Goal: Task Accomplishment & Management: Use online tool/utility

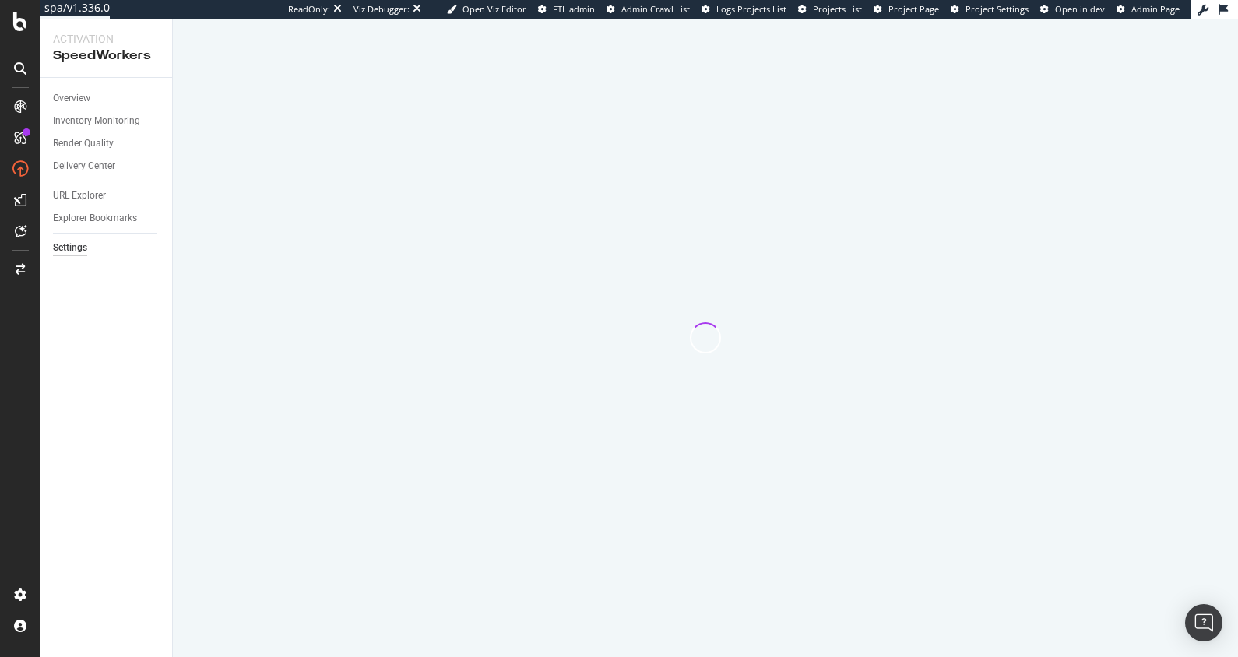
drag, startPoint x: 131, startPoint y: 298, endPoint x: 110, endPoint y: 288, distance: 23.3
click at [131, 298] on div "Overview Inventory Monitoring Render Quality Delivery Center URL Explorer Explo…" at bounding box center [106, 367] width 132 height 579
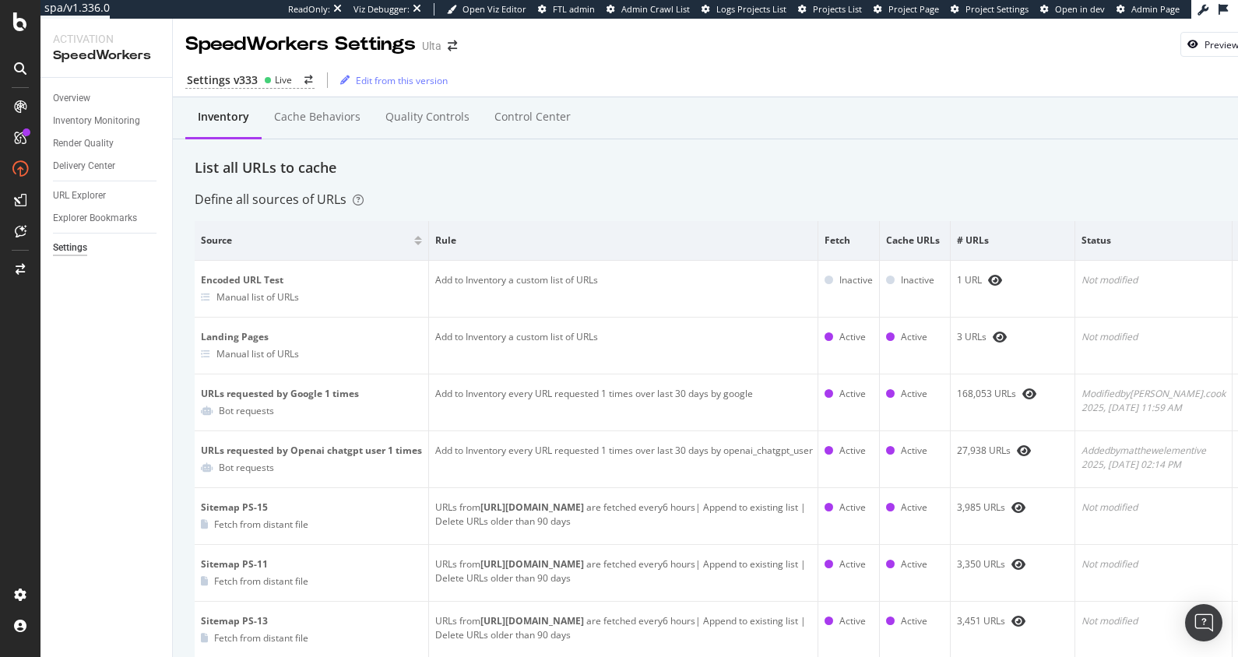
click at [255, 70] on div "Settings v333 Live Edit from this version" at bounding box center [731, 80] width 1117 height 33
click at [267, 76] on icon at bounding box center [268, 80] width 8 height 8
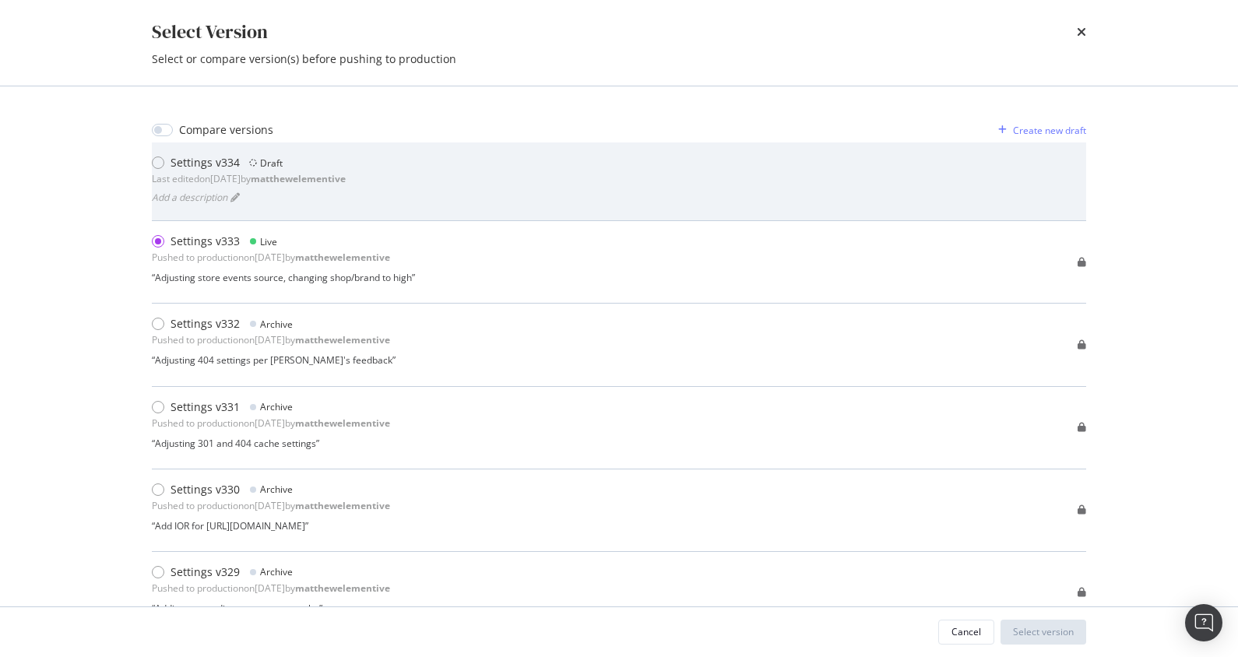
drag, startPoint x: 607, startPoint y: 188, endPoint x: 596, endPoint y: 192, distance: 11.3
click at [607, 188] on div "Settings v334 Draft Last edited on [DATE] by matthewelementive Add a description" at bounding box center [619, 181] width 934 height 53
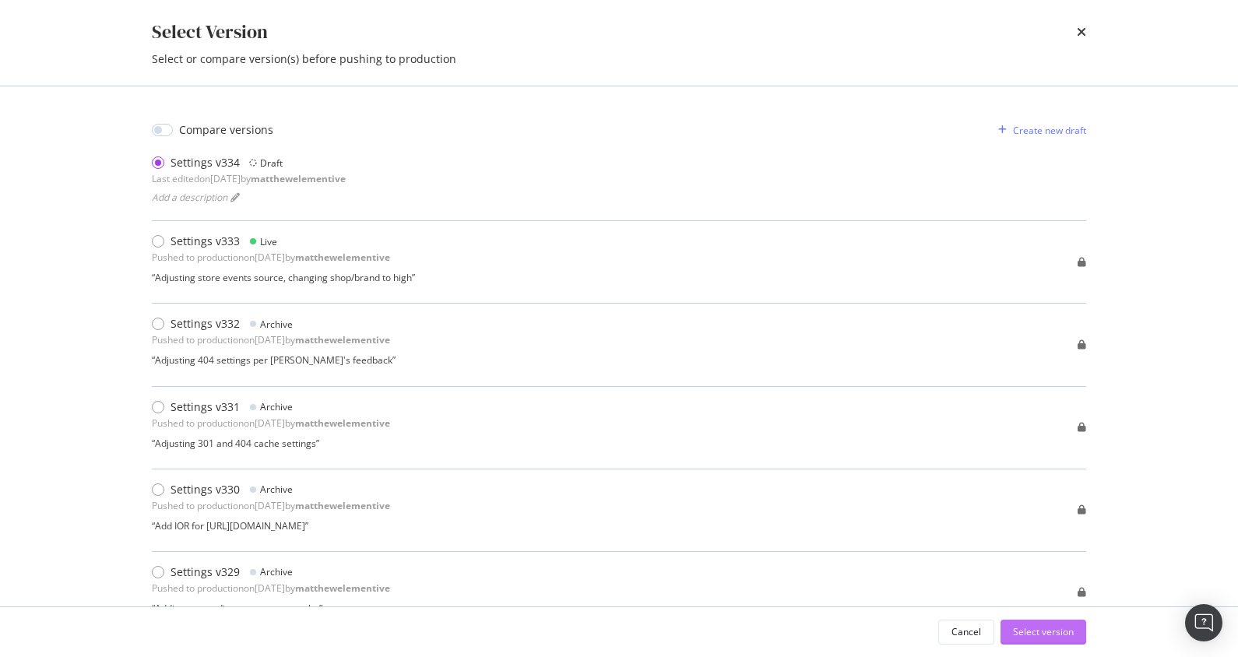
click at [1032, 634] on div "Select version" at bounding box center [1043, 631] width 61 height 13
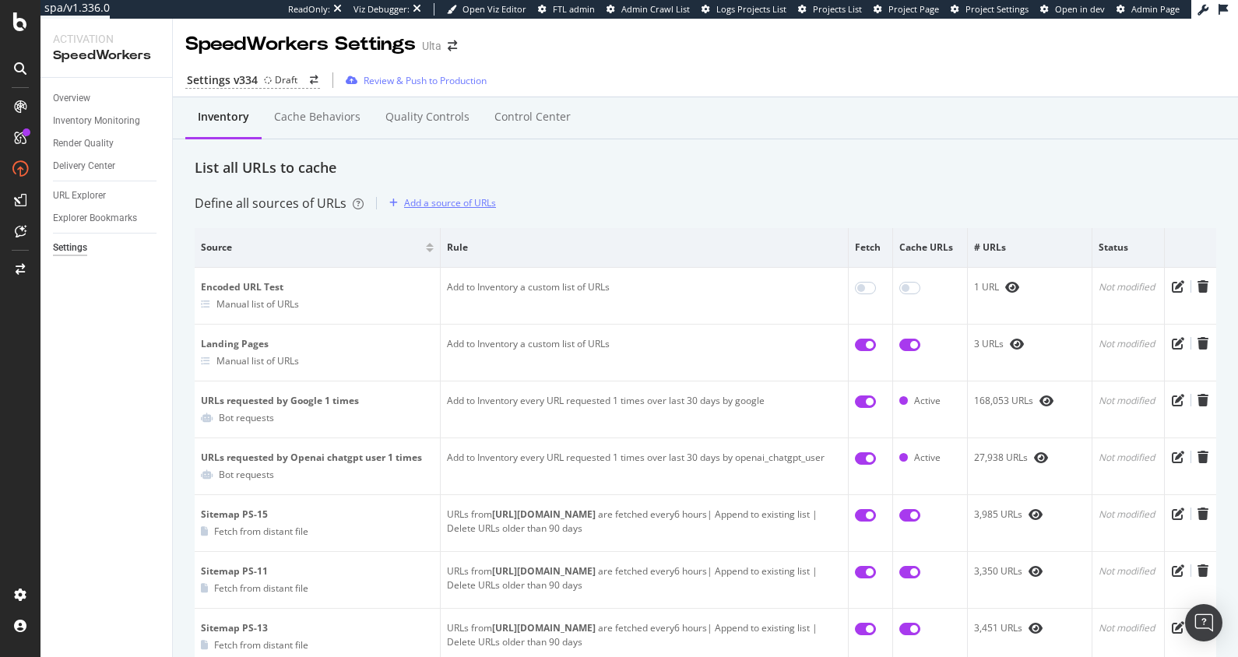
click at [438, 195] on div "Add a source of URLs" at bounding box center [439, 203] width 113 height 23
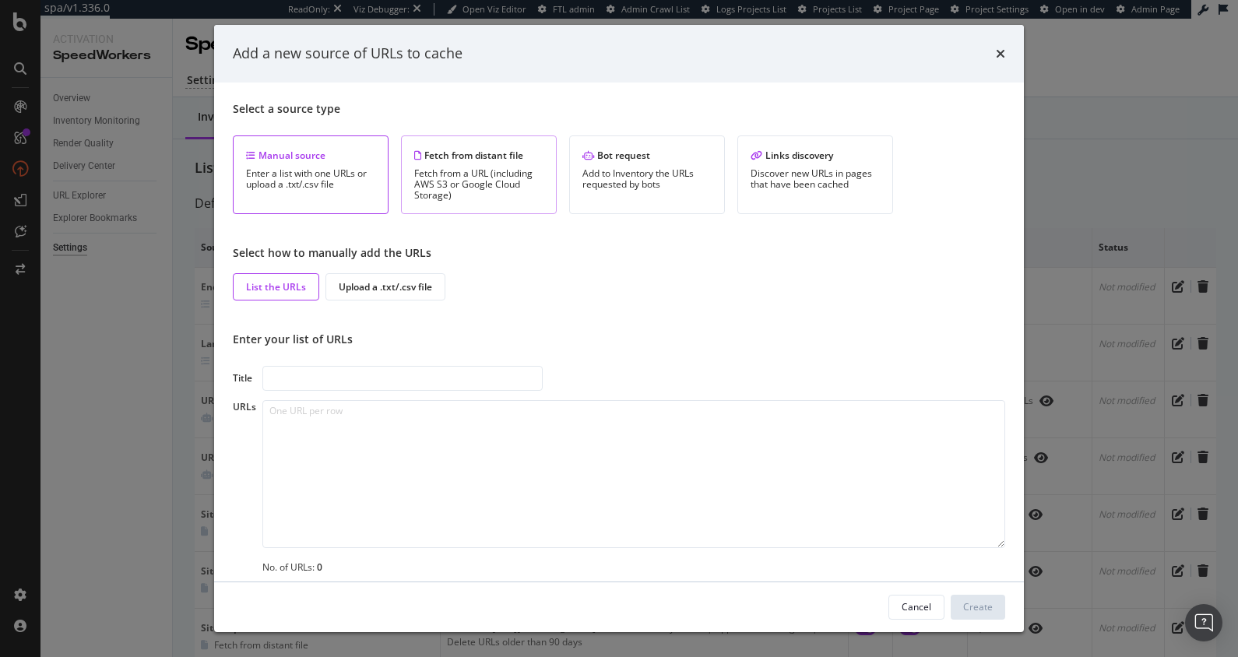
scroll to position [9, 0]
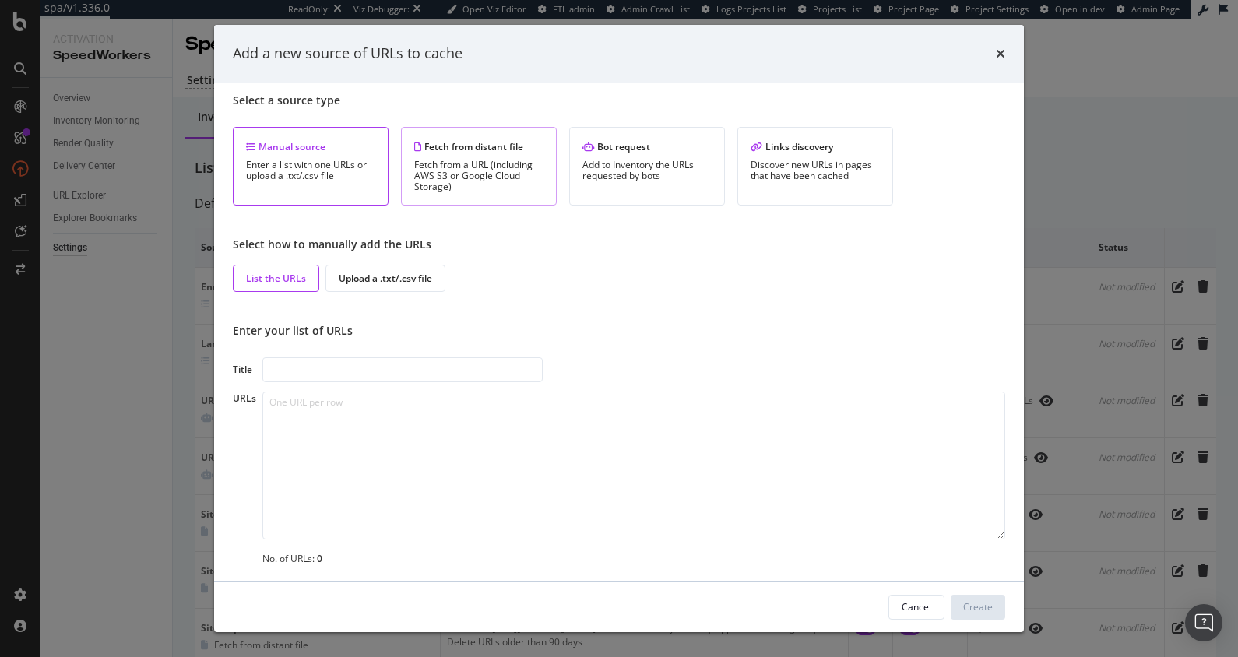
click at [505, 185] on div "Fetch from a URL (including AWS S3 or Google Cloud Storage)" at bounding box center [478, 176] width 129 height 33
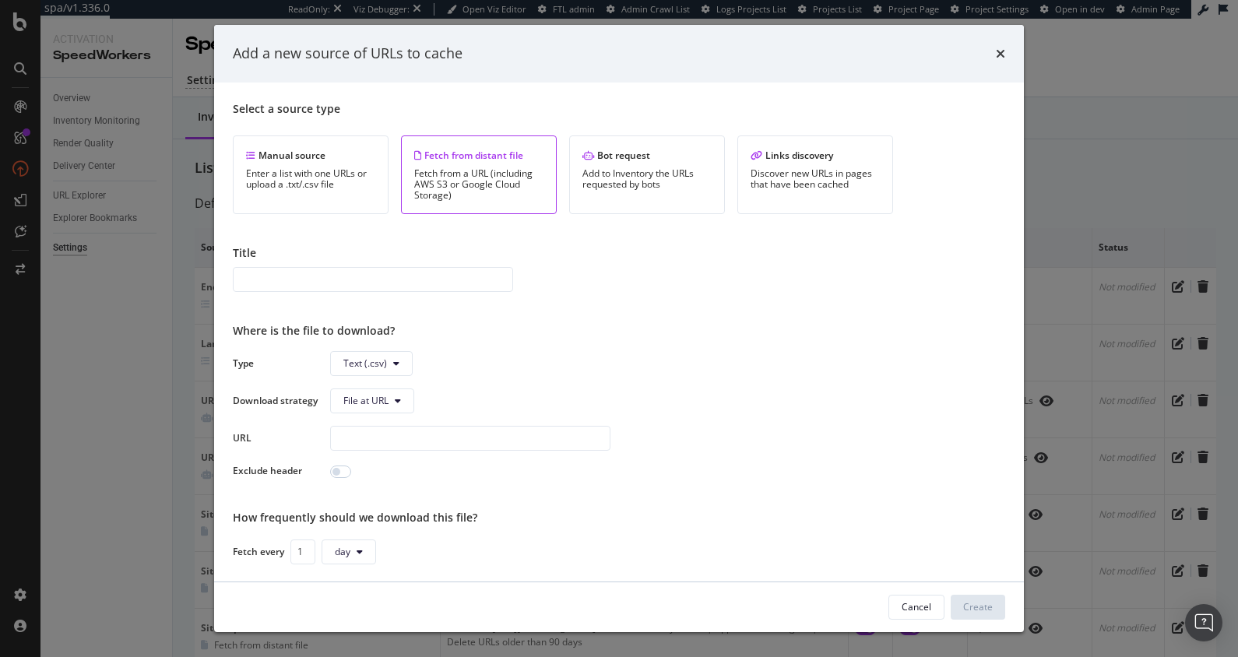
scroll to position [127, 0]
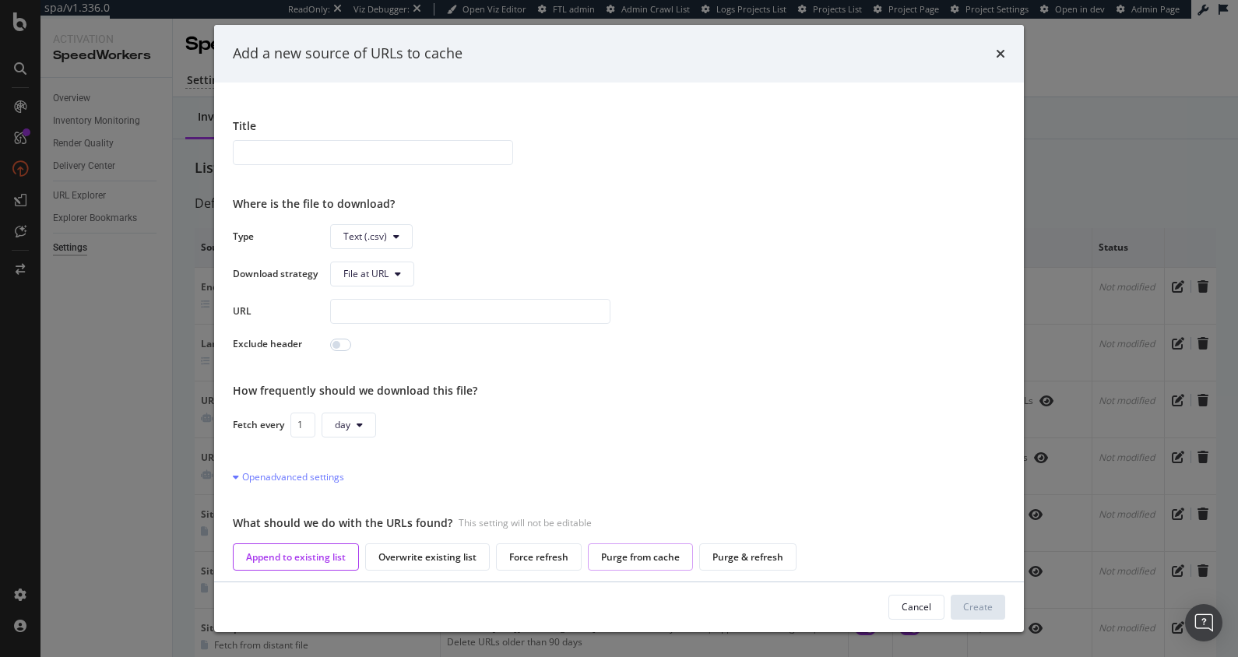
click at [635, 563] on div "Purge from cache" at bounding box center [640, 556] width 105 height 27
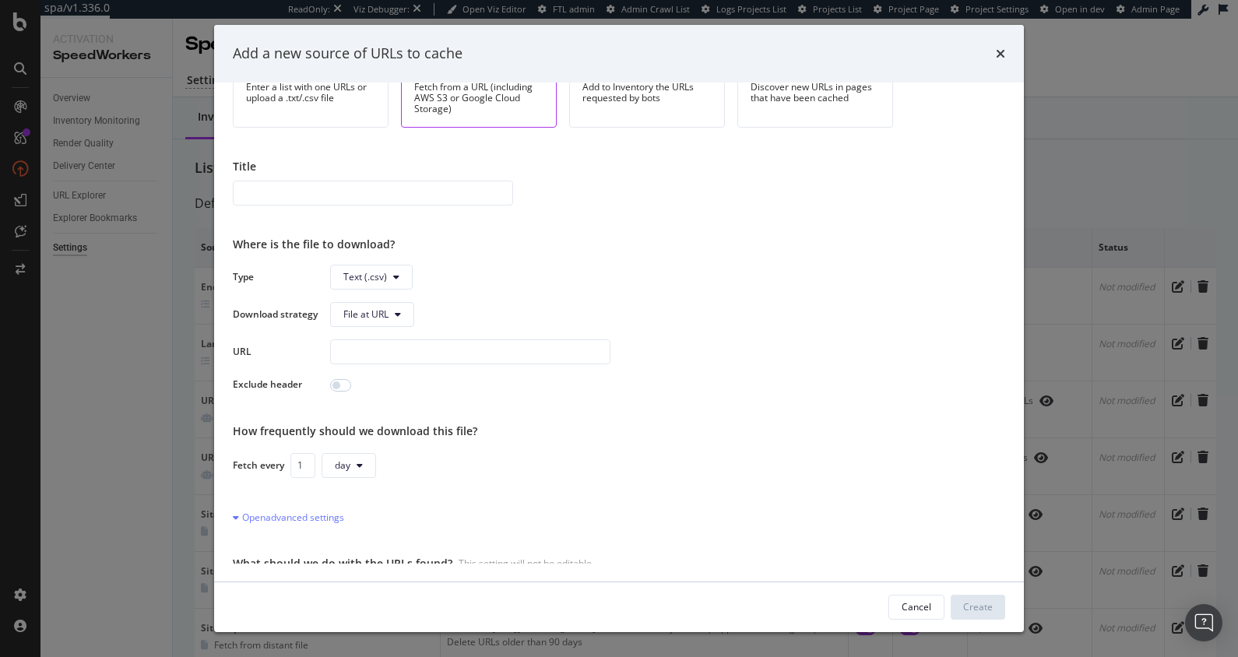
scroll to position [90, 0]
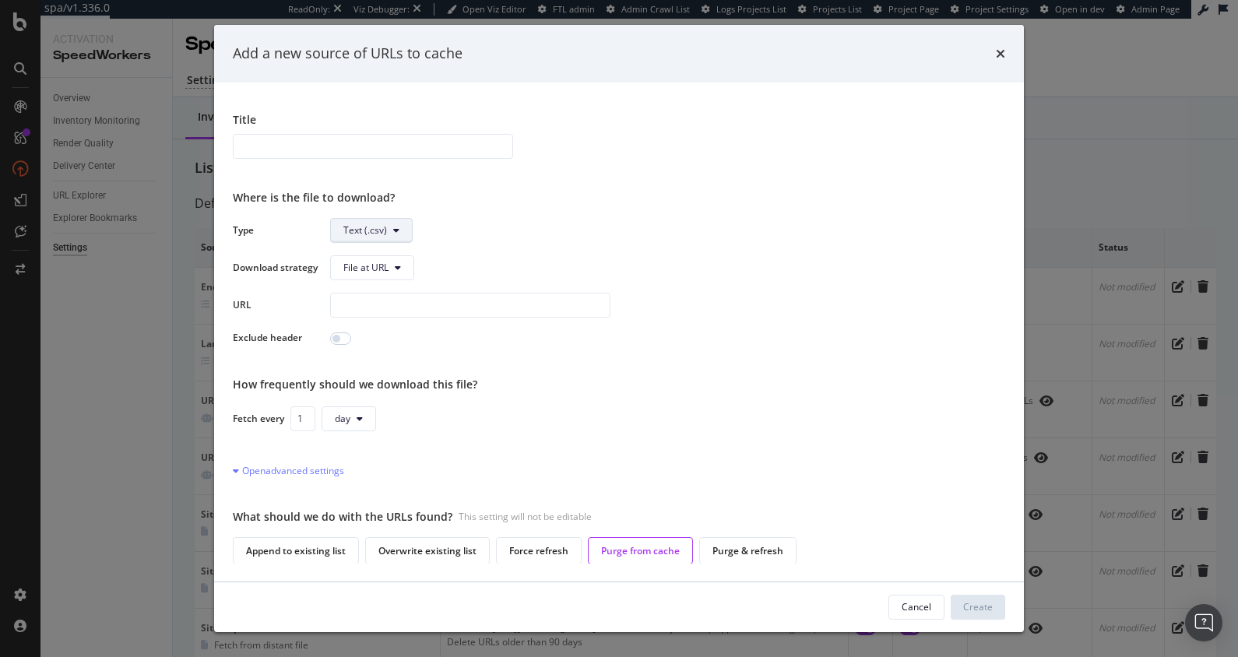
click at [388, 233] on button "Text (.csv)" at bounding box center [371, 230] width 83 height 25
click at [519, 241] on span "Text (.csv)" at bounding box center [667, 230] width 675 height 25
click at [519, 245] on div "Type Text (.csv) Download strategy File at URL URL Exclude header" at bounding box center [619, 282] width 772 height 128
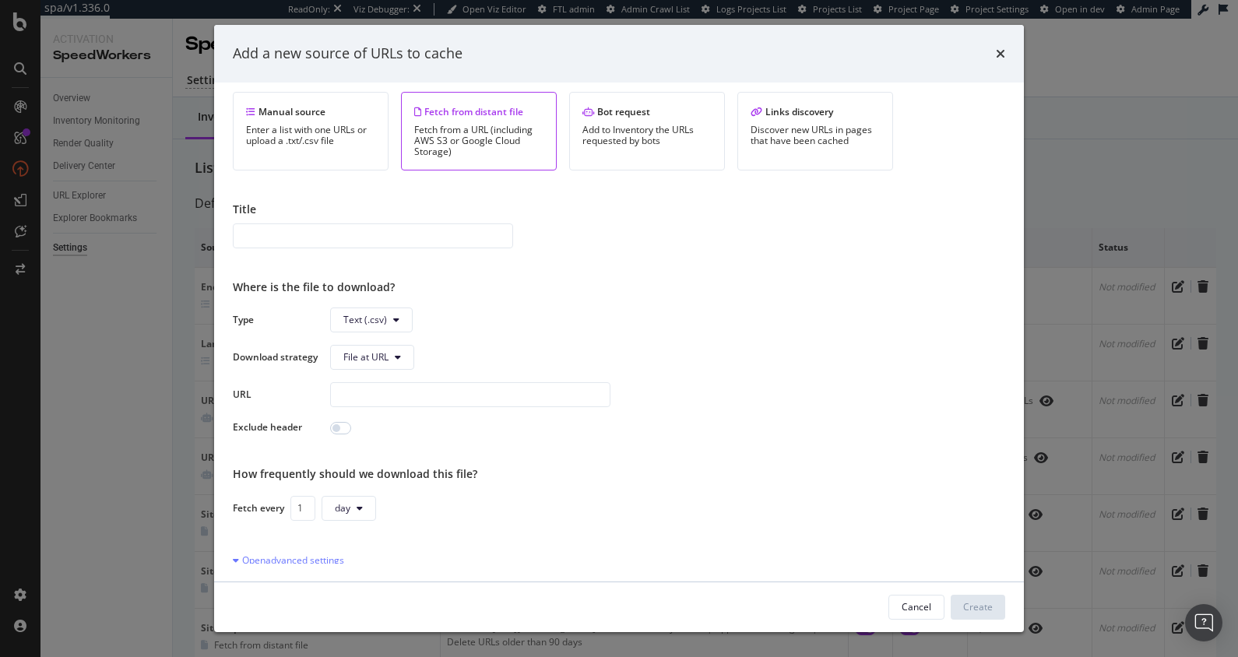
scroll to position [0, 0]
click at [441, 389] on input "modal" at bounding box center [470, 394] width 280 height 25
click at [692, 404] on div "Type Text (.csv) Download strategy File at URL URL Exclude header" at bounding box center [619, 372] width 772 height 128
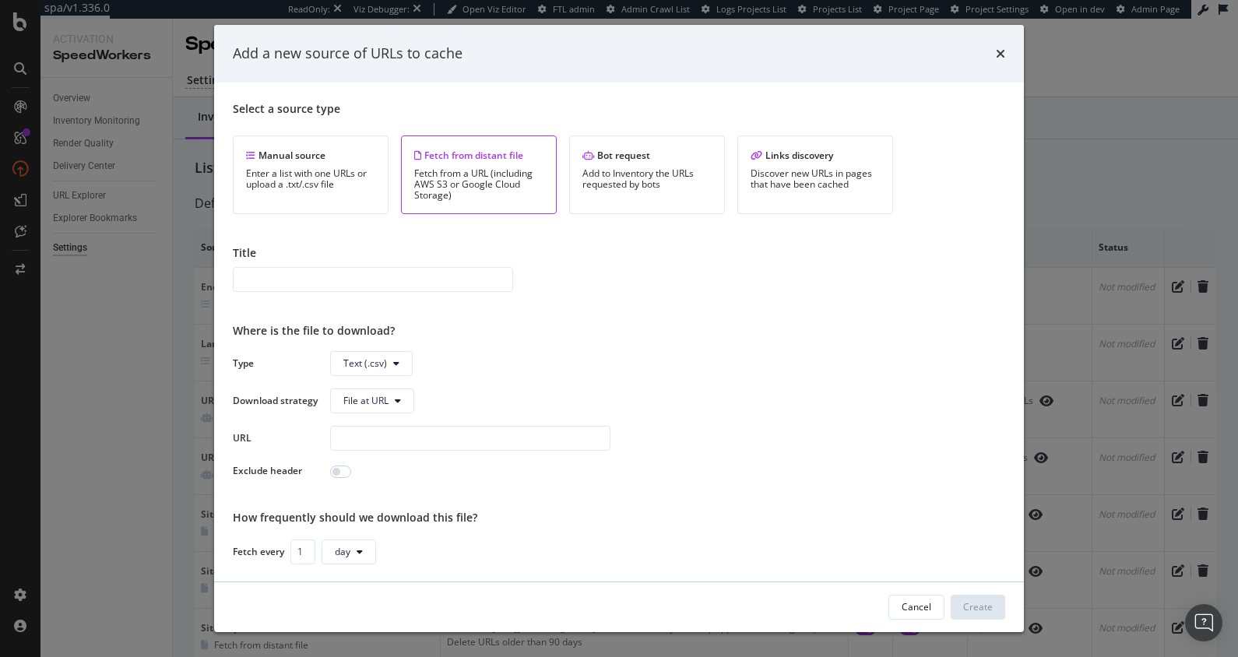
click at [586, 249] on div "Title" at bounding box center [619, 253] width 772 height 16
click at [338, 183] on div "Enter a list with one URLs or upload a .txt/.csv file" at bounding box center [310, 179] width 129 height 22
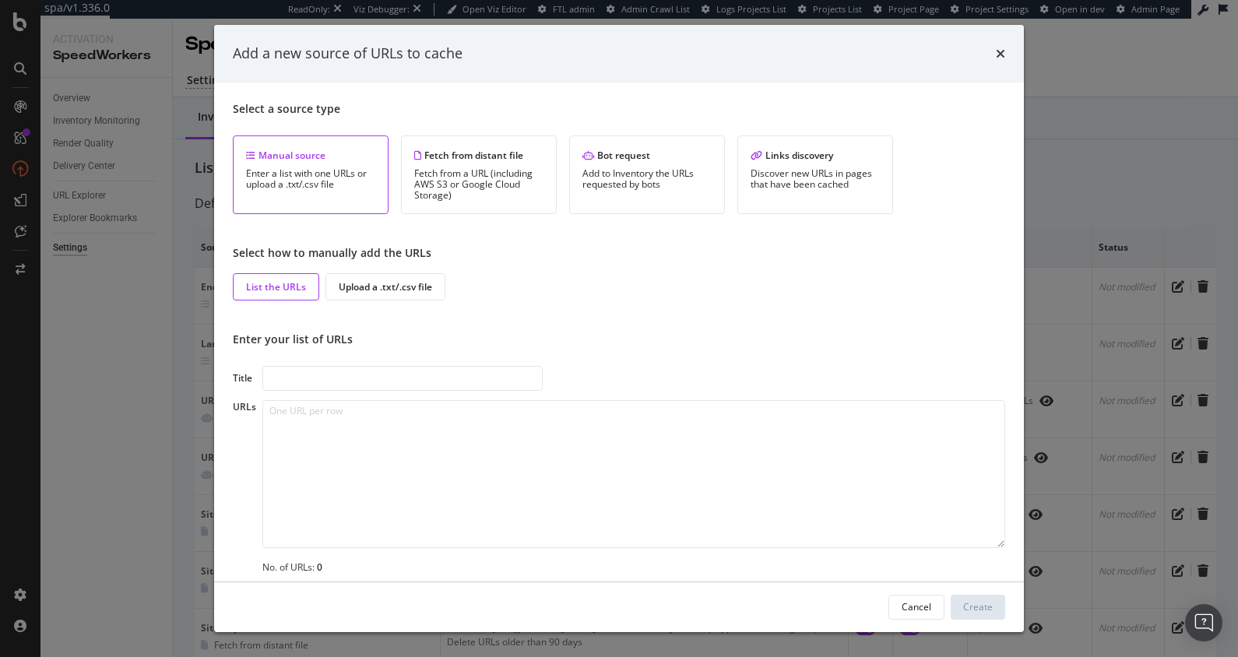
scroll to position [9, 0]
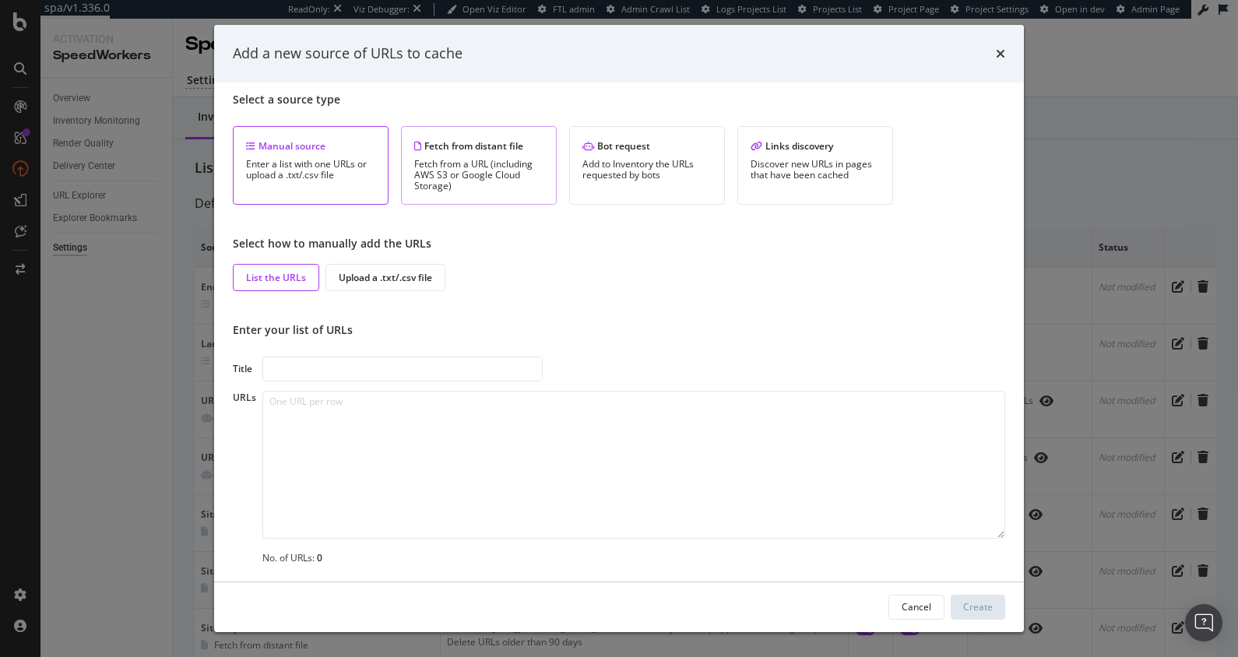
click at [473, 148] on div "Fetch from distant file" at bounding box center [478, 145] width 129 height 13
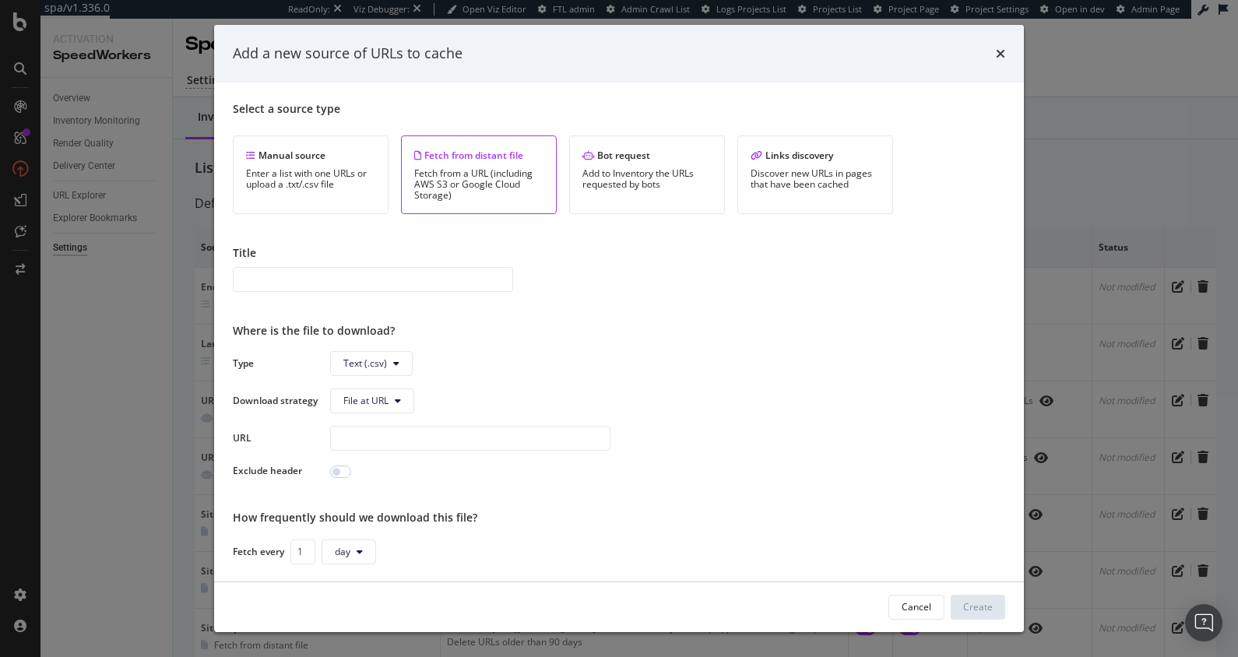
scroll to position [127, 0]
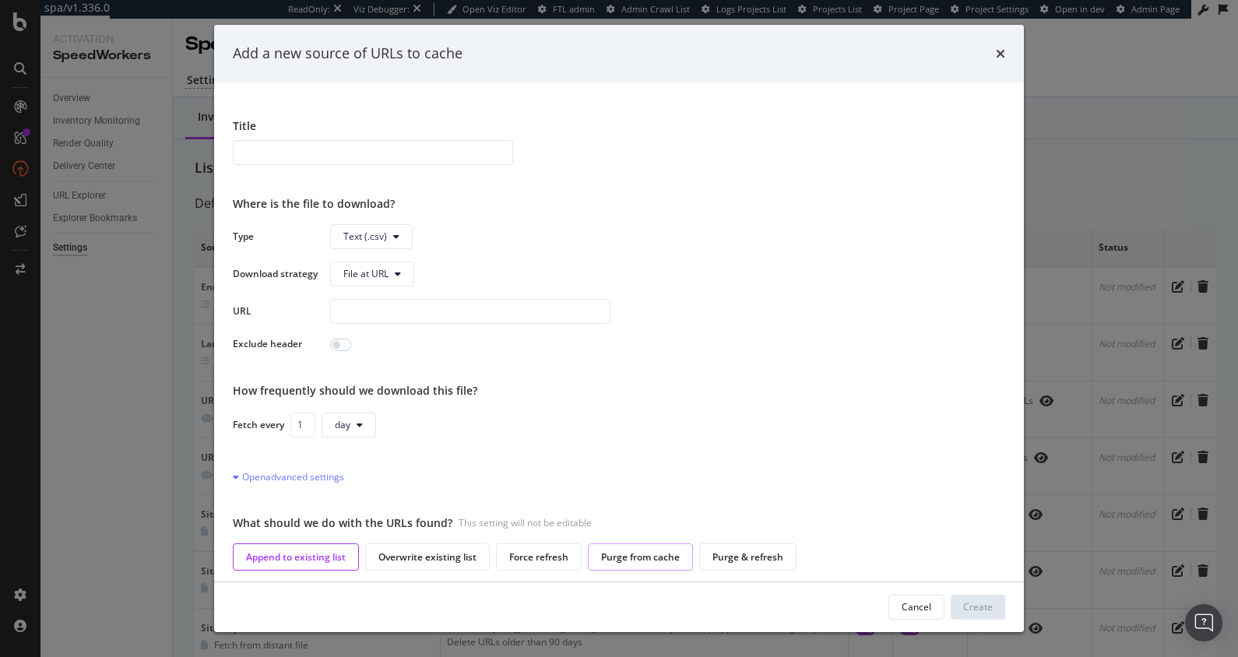
click at [633, 564] on div "Purge from cache" at bounding box center [640, 556] width 105 height 27
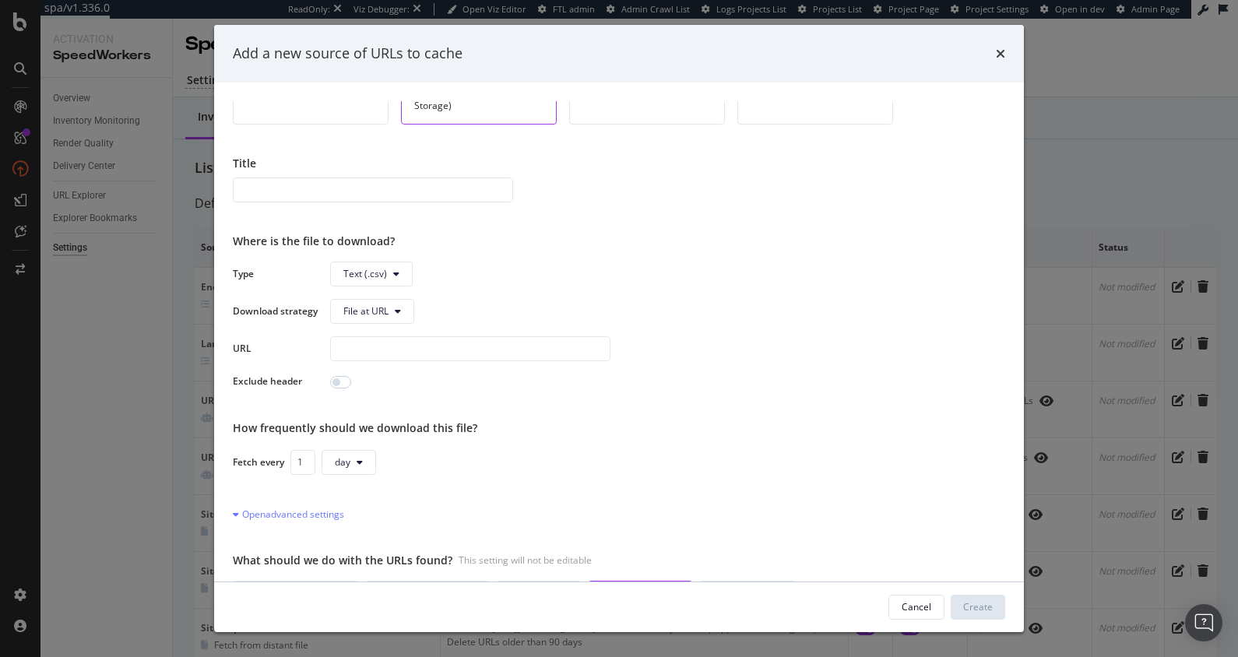
scroll to position [44, 0]
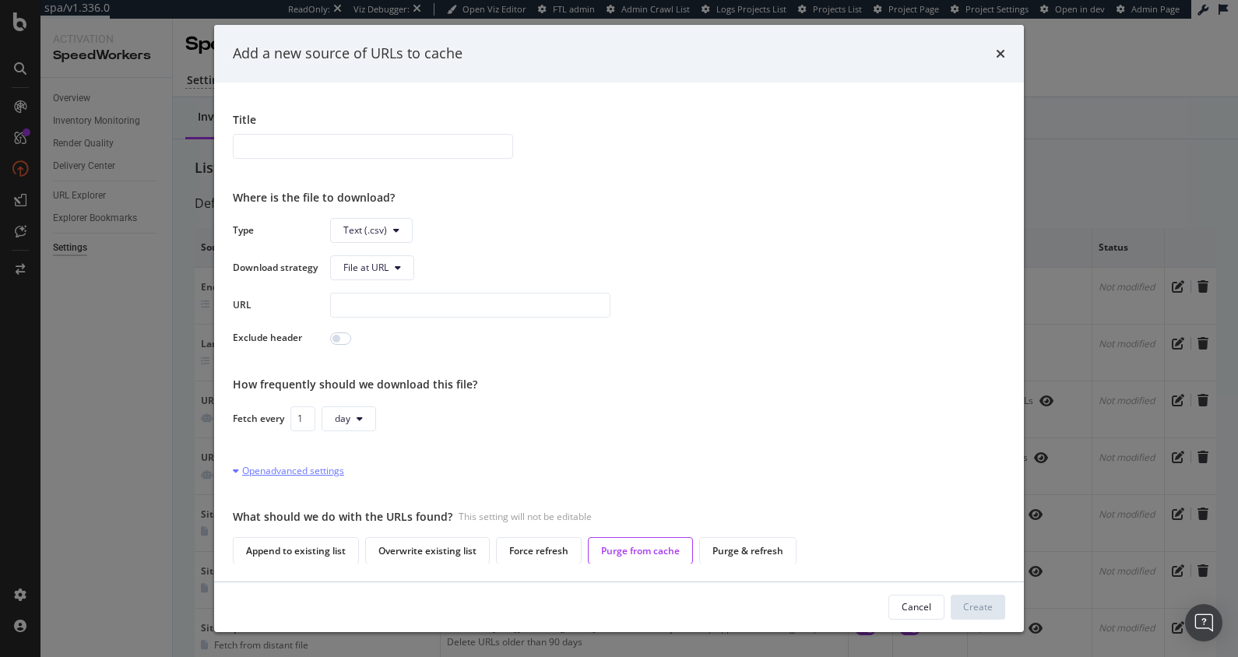
click at [313, 470] on div "Open advanced settings" at bounding box center [288, 470] width 111 height 13
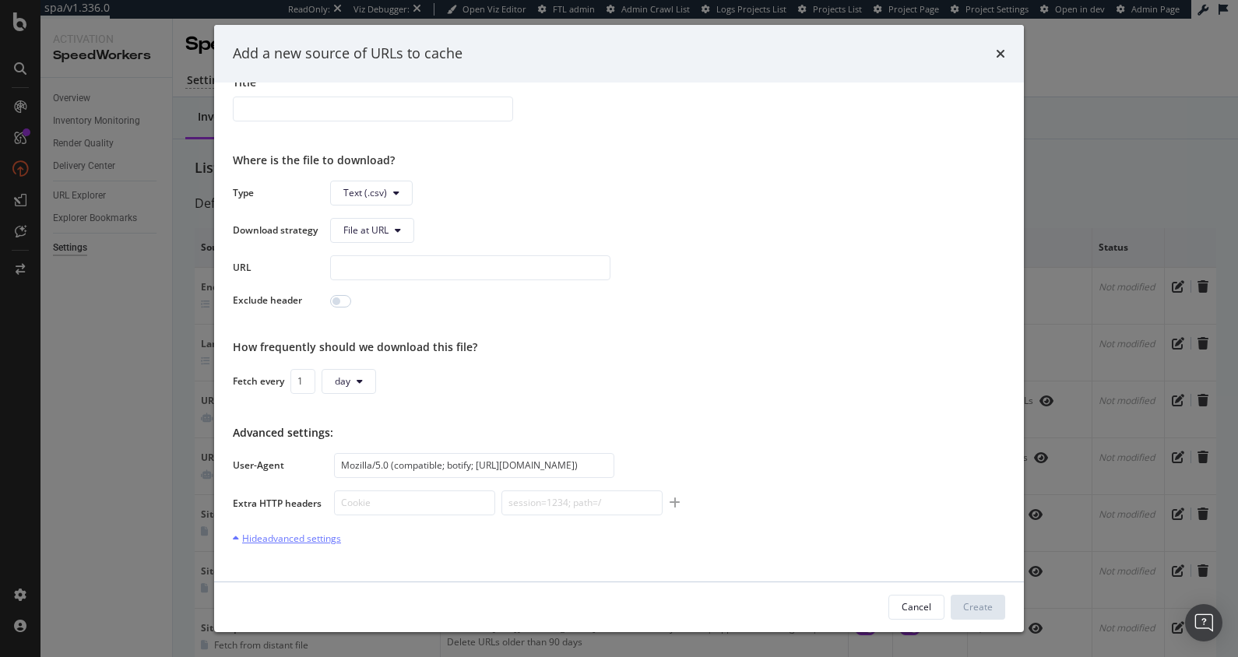
click at [321, 541] on div "Hide advanced settings" at bounding box center [287, 538] width 108 height 13
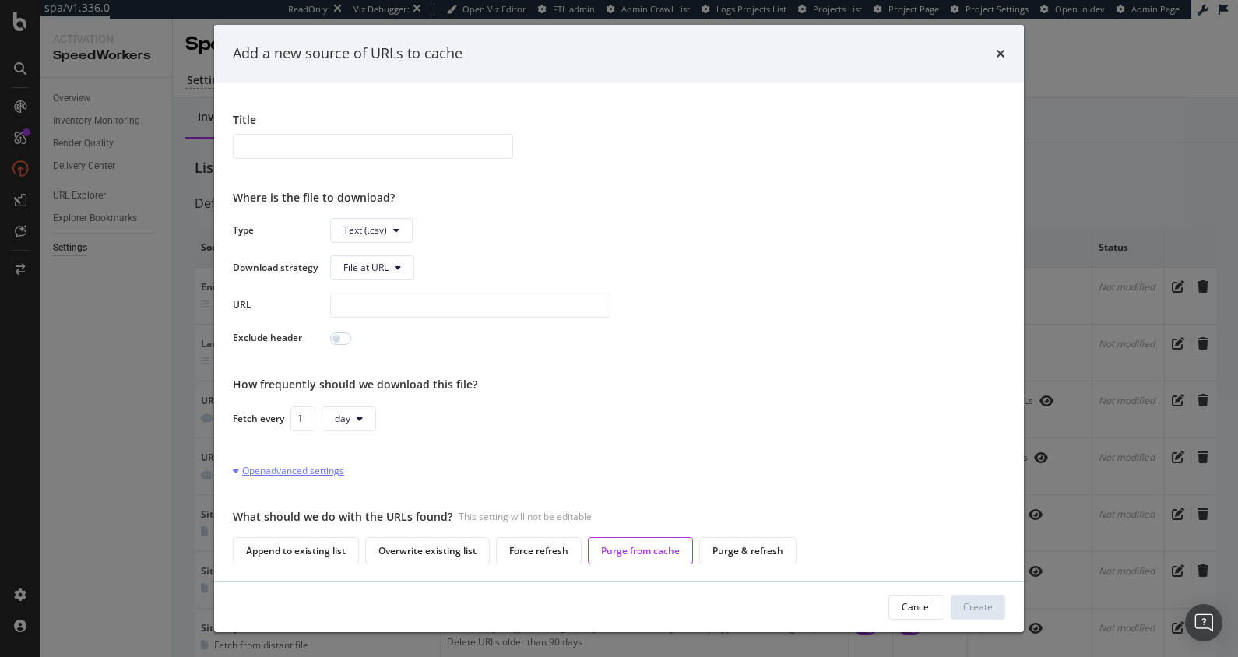
click at [308, 467] on div "Open advanced settings" at bounding box center [288, 470] width 111 height 13
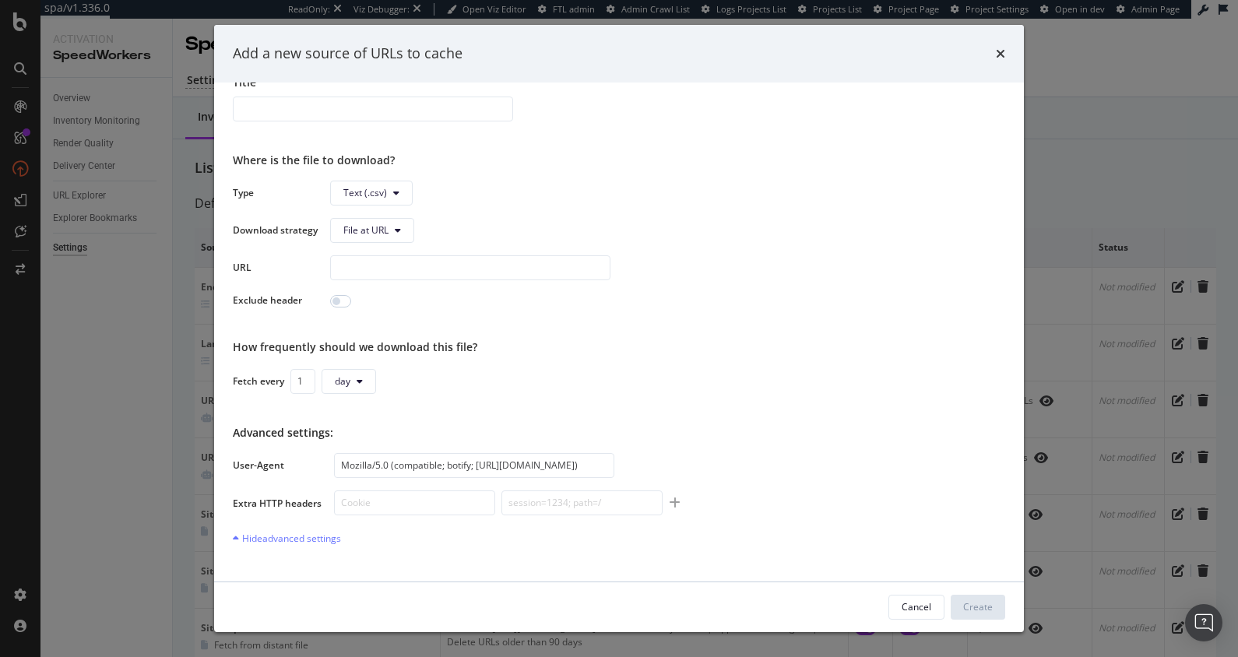
scroll to position [195, 0]
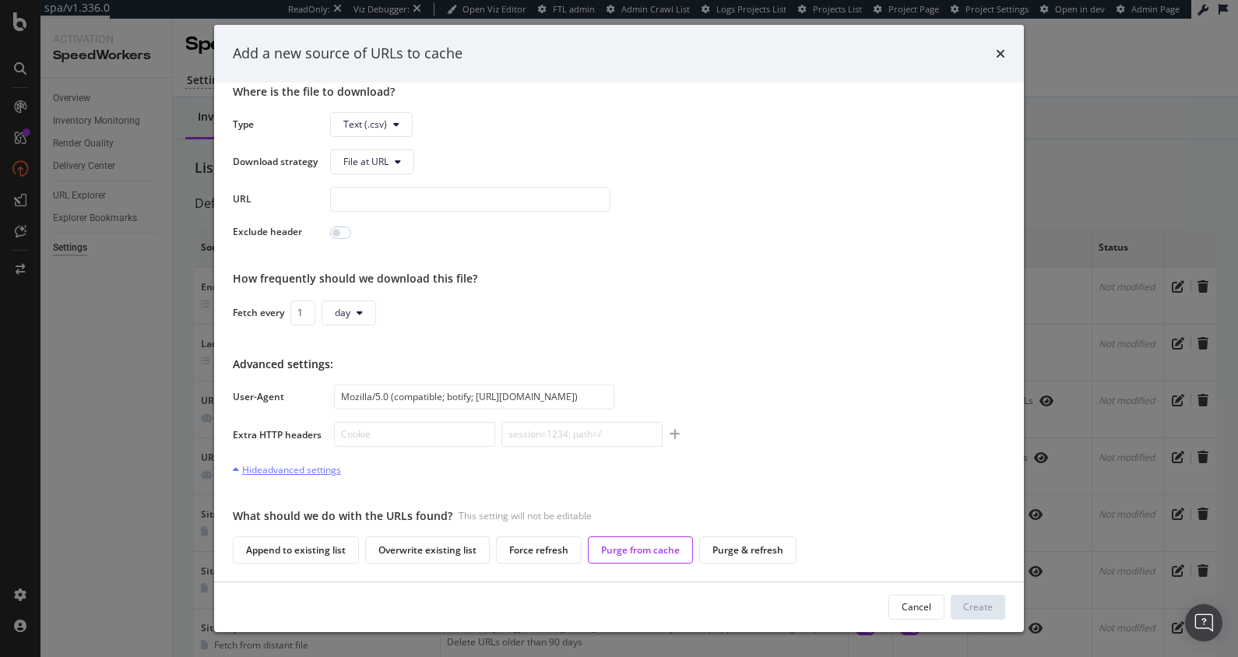
click at [305, 473] on div "Hide advanced settings" at bounding box center [287, 469] width 108 height 13
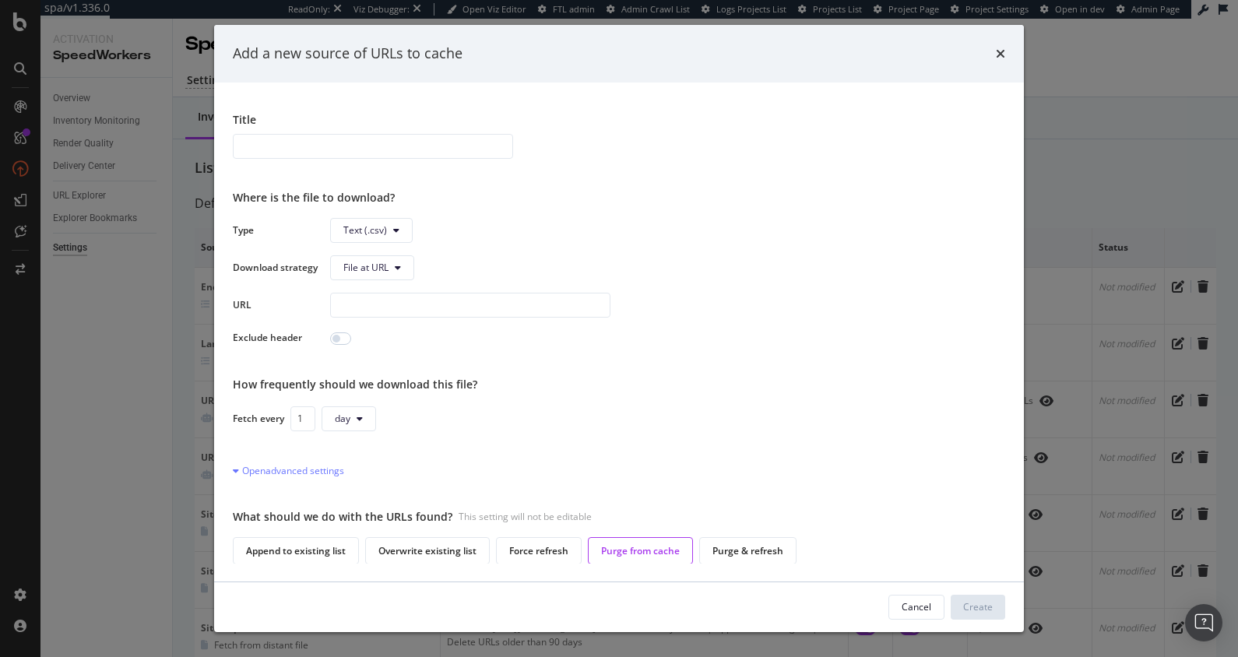
scroll to position [0, 0]
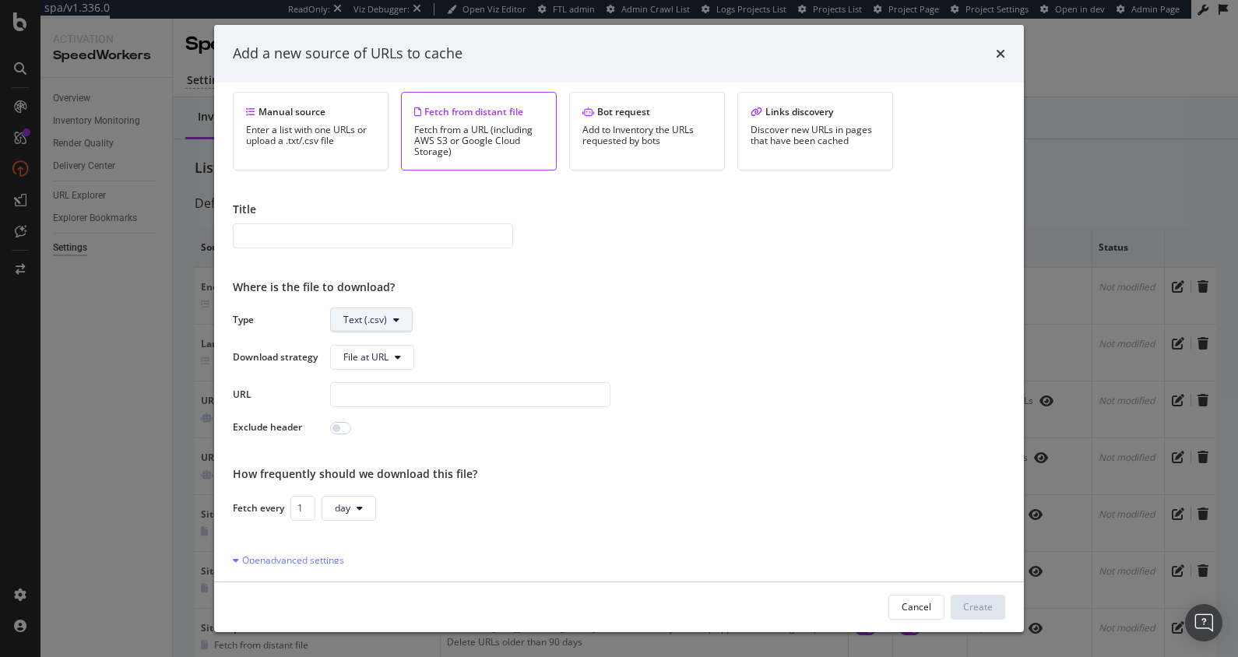
click at [383, 314] on span "Text (.csv)" at bounding box center [365, 319] width 44 height 13
click at [533, 321] on span "Text (.csv)" at bounding box center [667, 320] width 675 height 25
drag, startPoint x: 533, startPoint y: 333, endPoint x: 399, endPoint y: 352, distance: 135.2
click at [533, 333] on div "Type Text (.csv) Download strategy File at URL URL Exclude header" at bounding box center [619, 372] width 772 height 128
click at [396, 354] on icon "modal" at bounding box center [398, 357] width 6 height 9
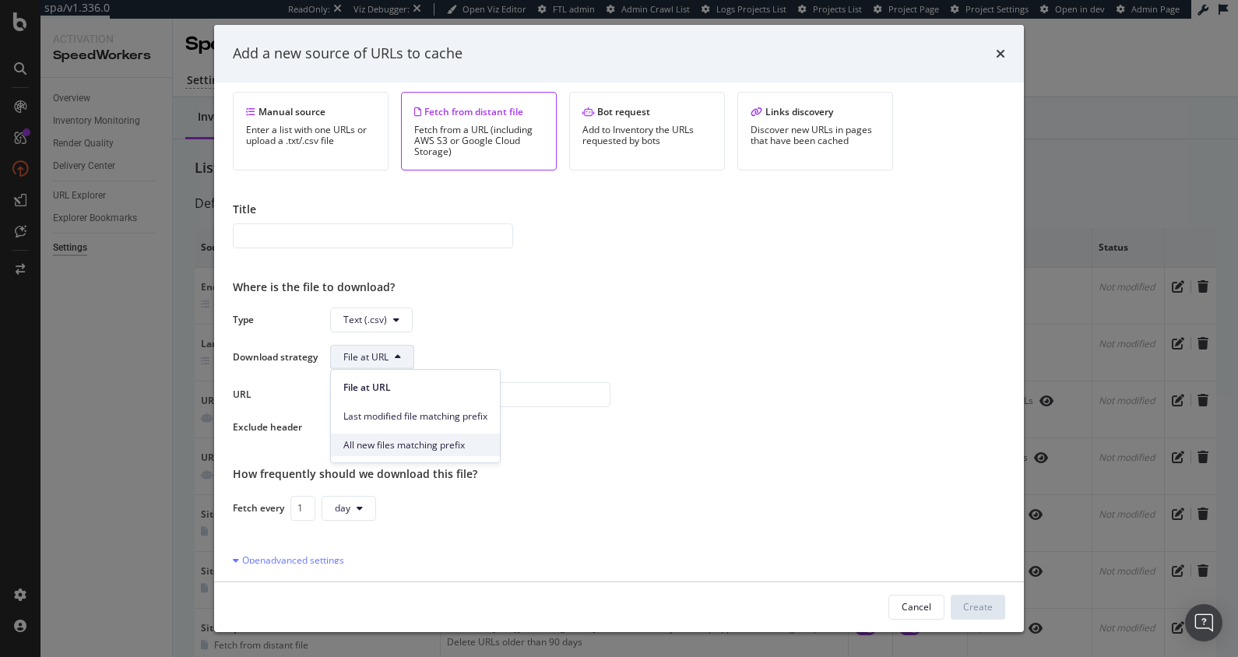
click at [452, 441] on span "All new files matching prefix" at bounding box center [415, 445] width 144 height 14
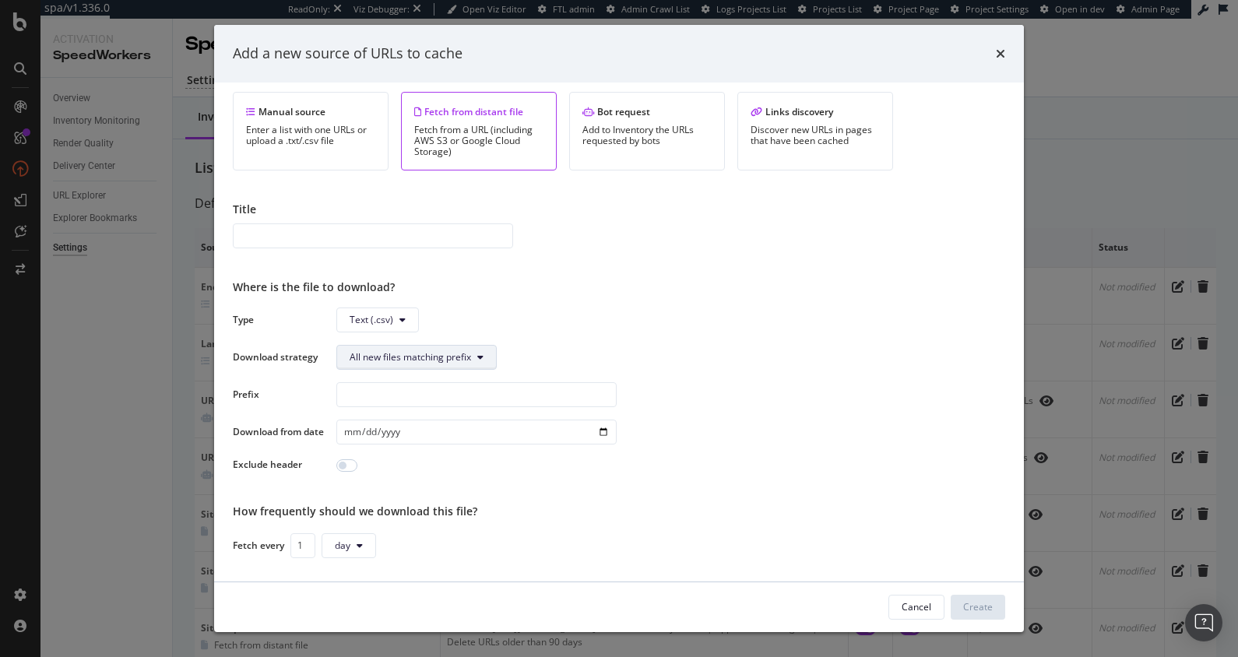
click at [408, 351] on span "All new files matching prefix" at bounding box center [410, 356] width 121 height 13
click at [406, 420] on span "Last modified file matching prefix" at bounding box center [423, 417] width 144 height 14
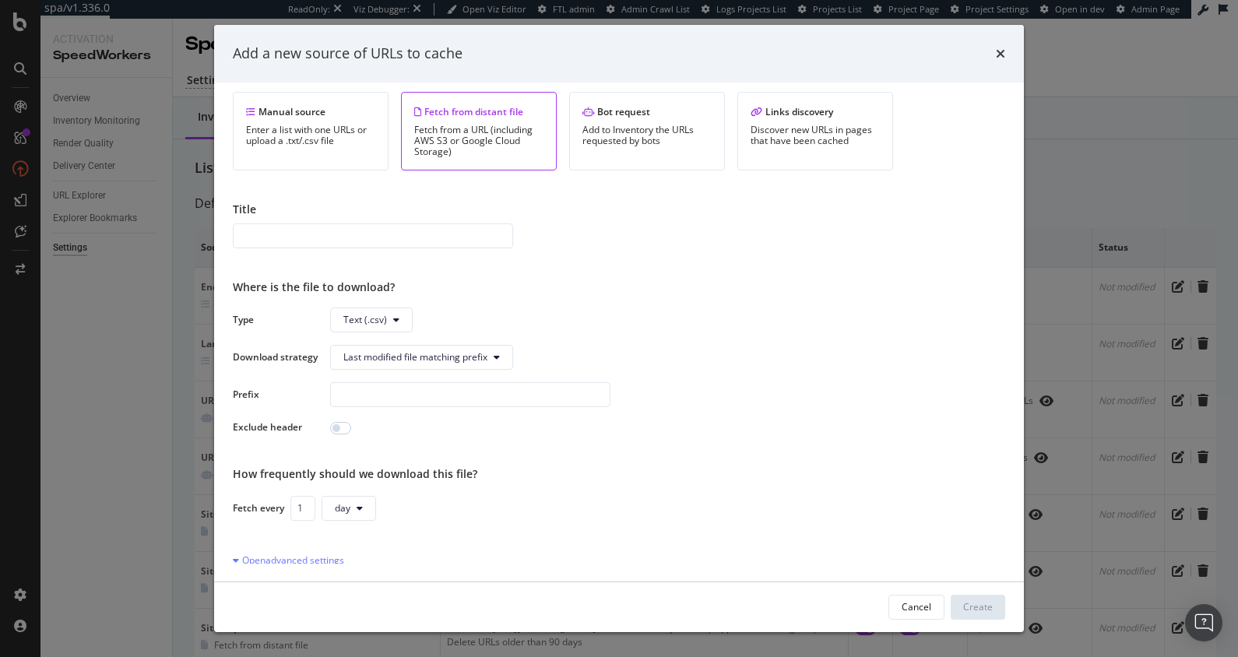
drag, startPoint x: 584, startPoint y: 333, endPoint x: 549, endPoint y: 341, distance: 35.9
click at [583, 333] on div "Type Text (.csv) Download strategy Last modified file matching prefix Prefix Ex…" at bounding box center [619, 372] width 772 height 128
click at [441, 351] on span "Last modified file matching prefix" at bounding box center [415, 356] width 144 height 13
drag, startPoint x: 438, startPoint y: 385, endPoint x: 450, endPoint y: 361, distance: 27.2
click at [438, 385] on span "File at URL" at bounding box center [418, 388] width 151 height 14
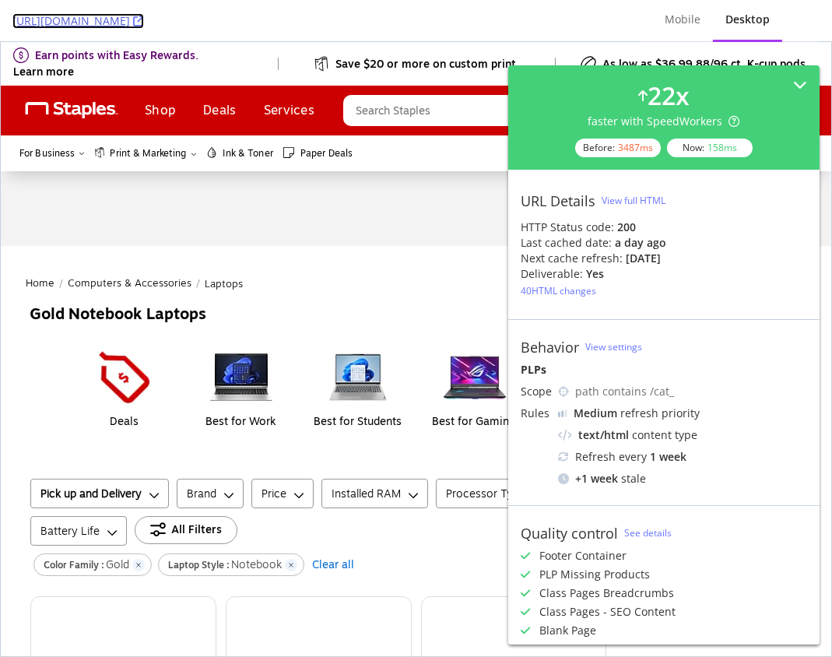
click at [144, 22] on icon at bounding box center [138, 21] width 11 height 11
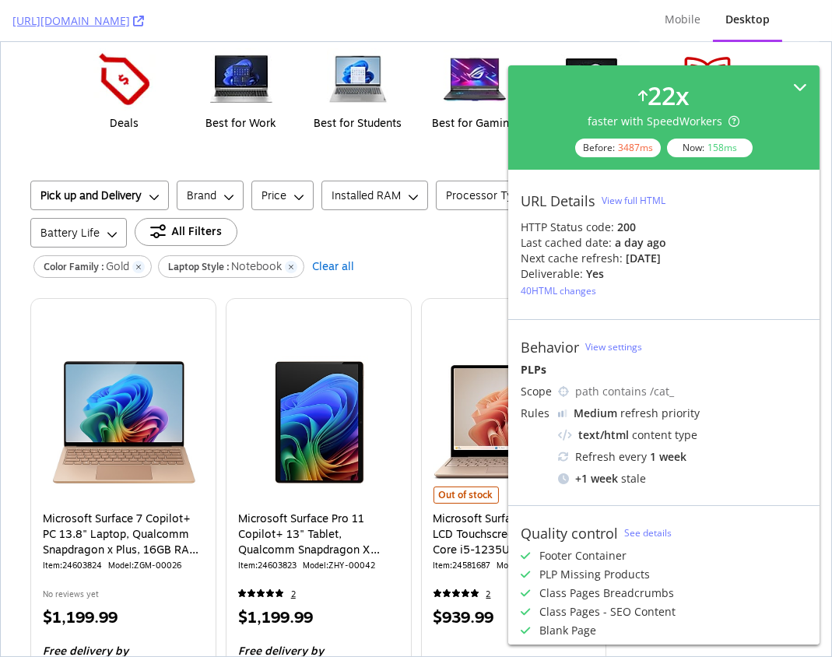
click at [797, 83] on icon at bounding box center [800, 87] width 14 height 14
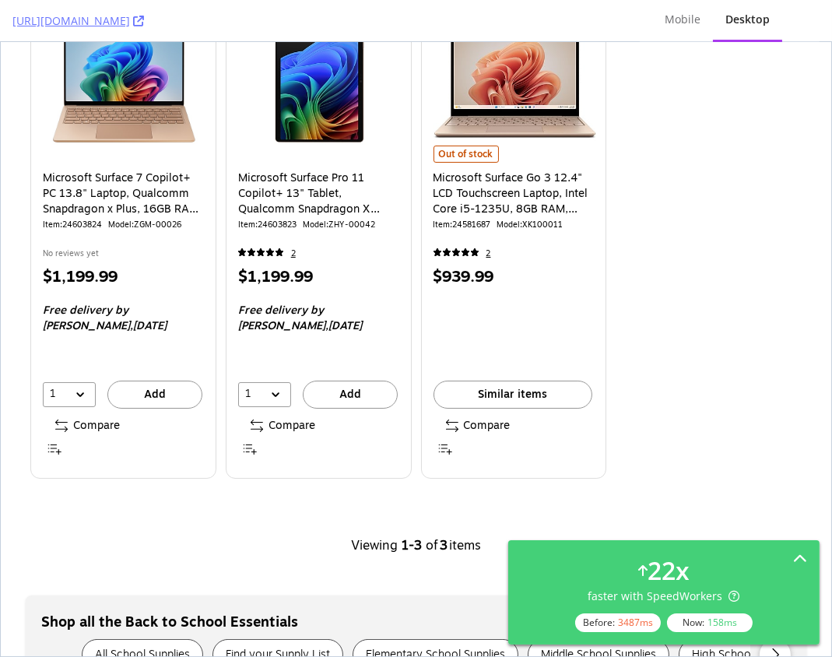
scroll to position [933, 0]
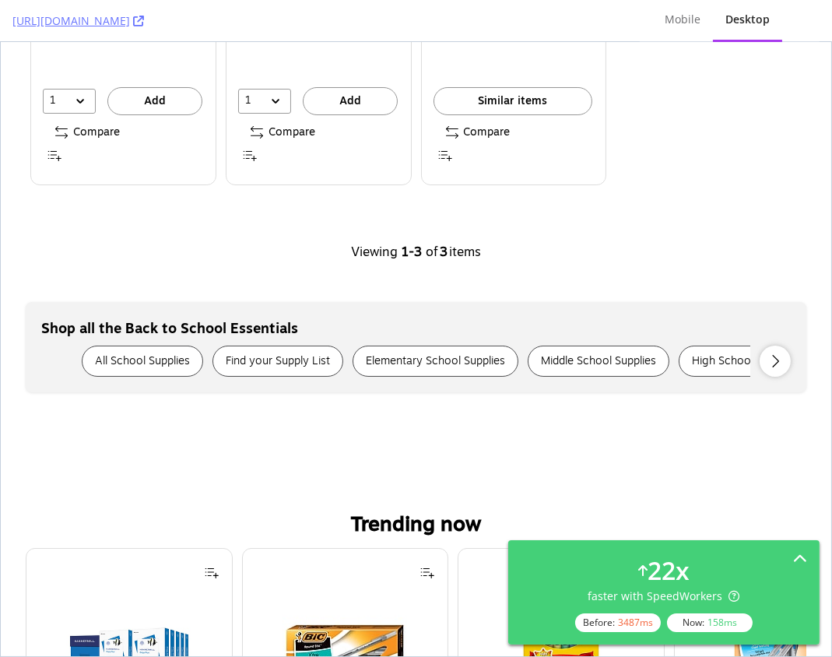
click at [357, 279] on div "Home / Computers & Accessories / Laptops Gold Notebook Laptops Sort by Best Mat…" at bounding box center [416, 191] width 831 height 1757
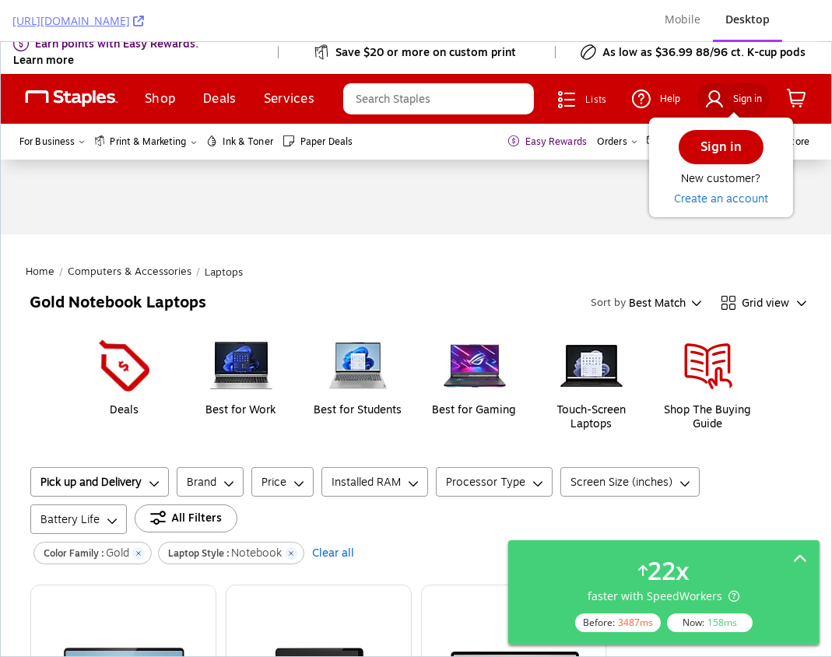
scroll to position [0, 0]
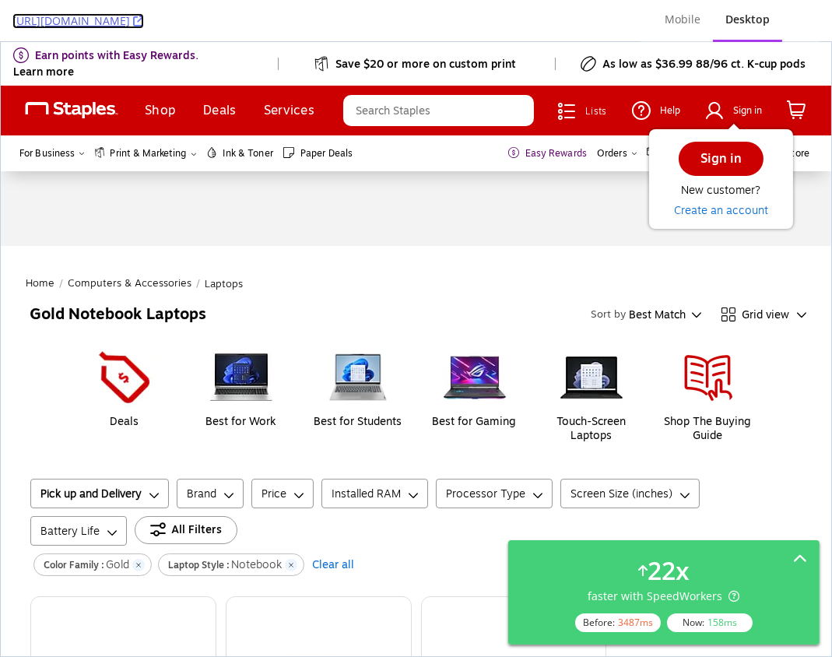
click at [144, 22] on icon at bounding box center [138, 21] width 11 height 11
